Goal: Find specific page/section: Find specific page/section

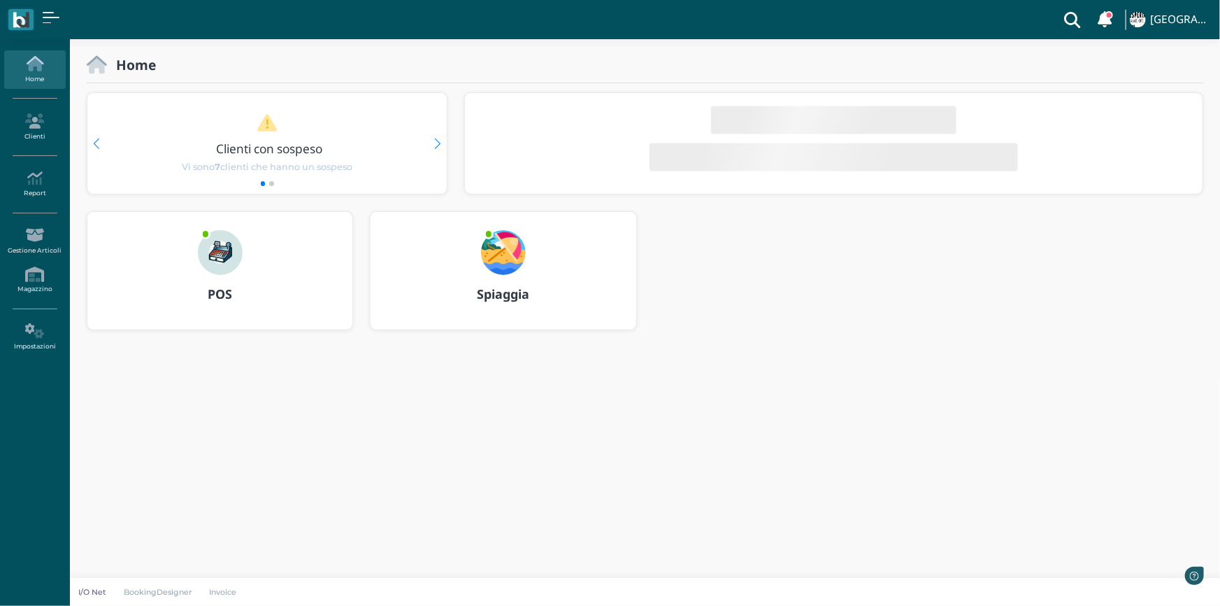
click at [492, 266] on img at bounding box center [503, 252] width 45 height 45
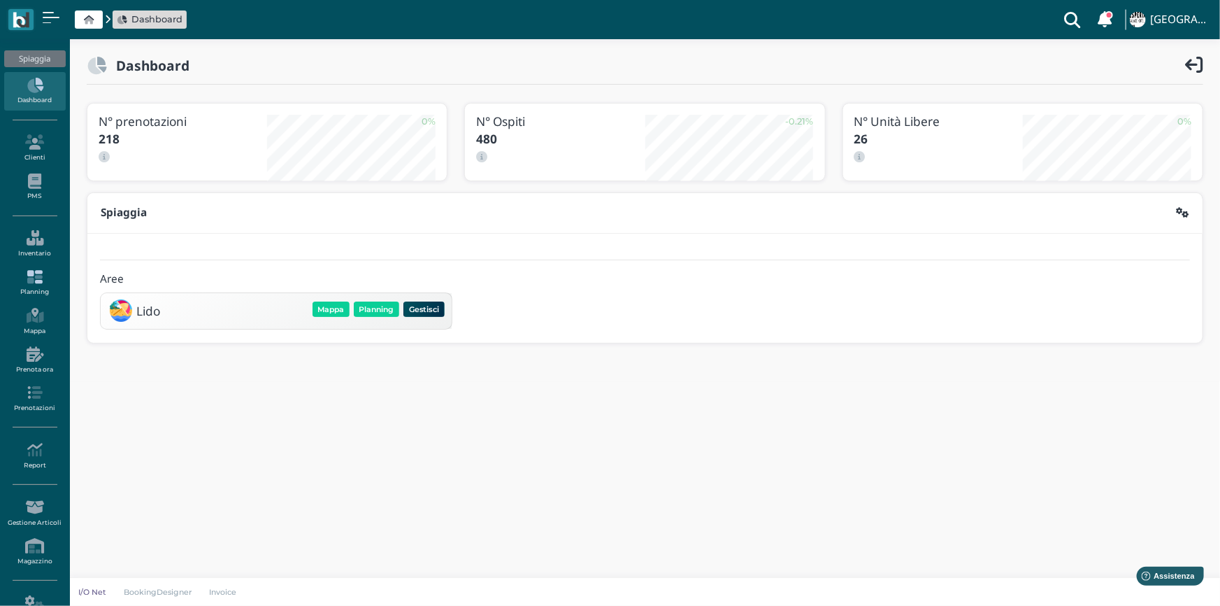
click at [41, 283] on icon at bounding box center [34, 276] width 61 height 15
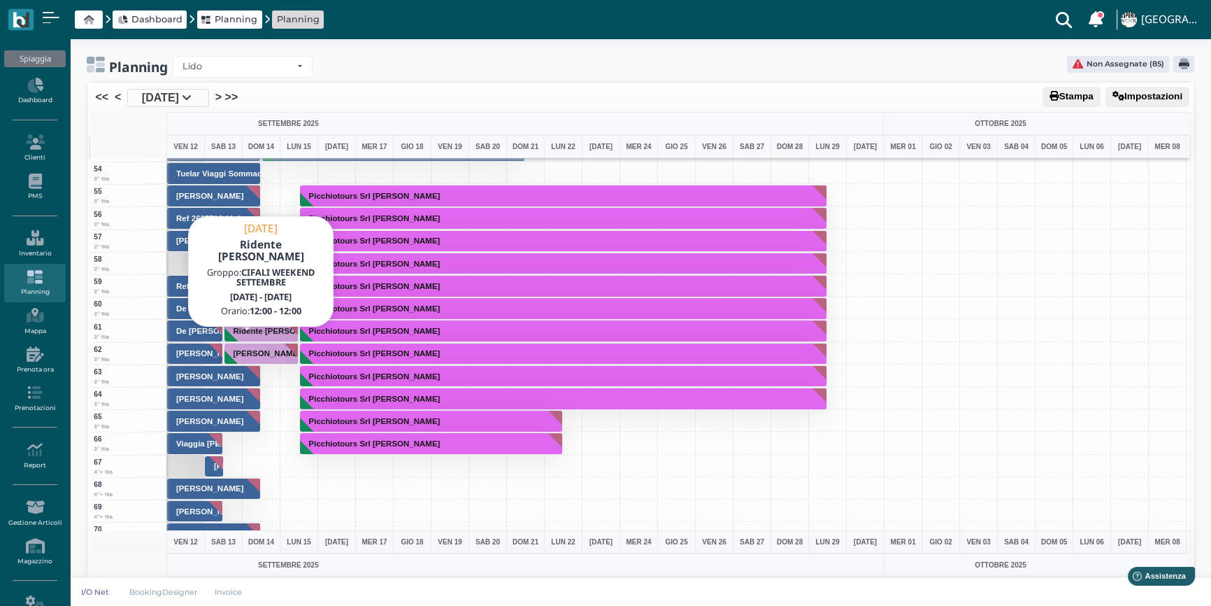
scroll to position [1335, 0]
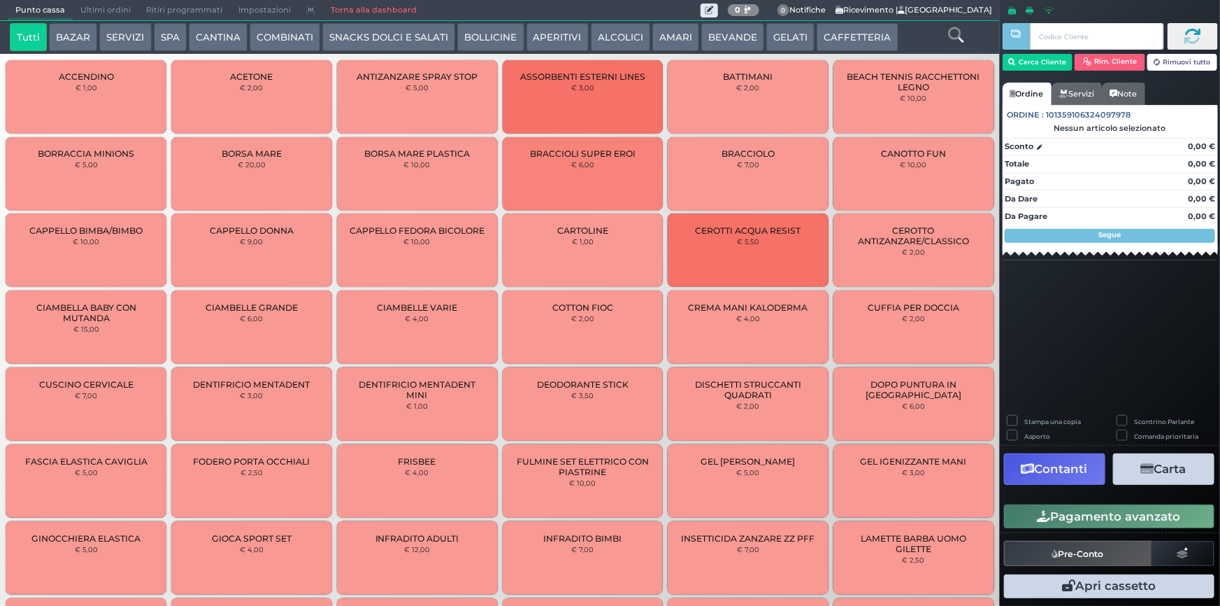
click at [135, 38] on button "SERVIZI" at bounding box center [125, 37] width 52 height 28
